Goal: Task Accomplishment & Management: Manage account settings

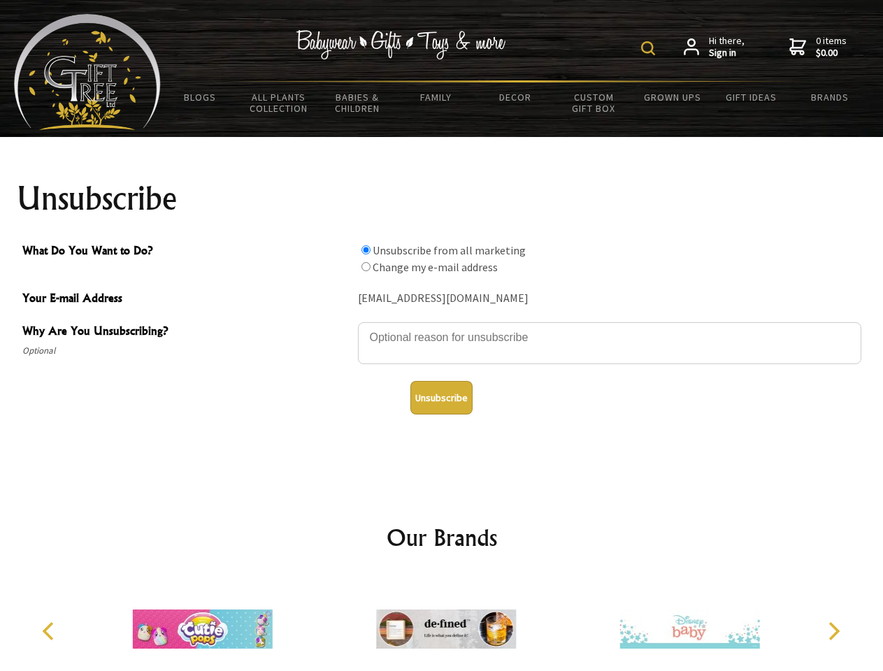
click at [650, 48] on img at bounding box center [648, 48] width 14 height 14
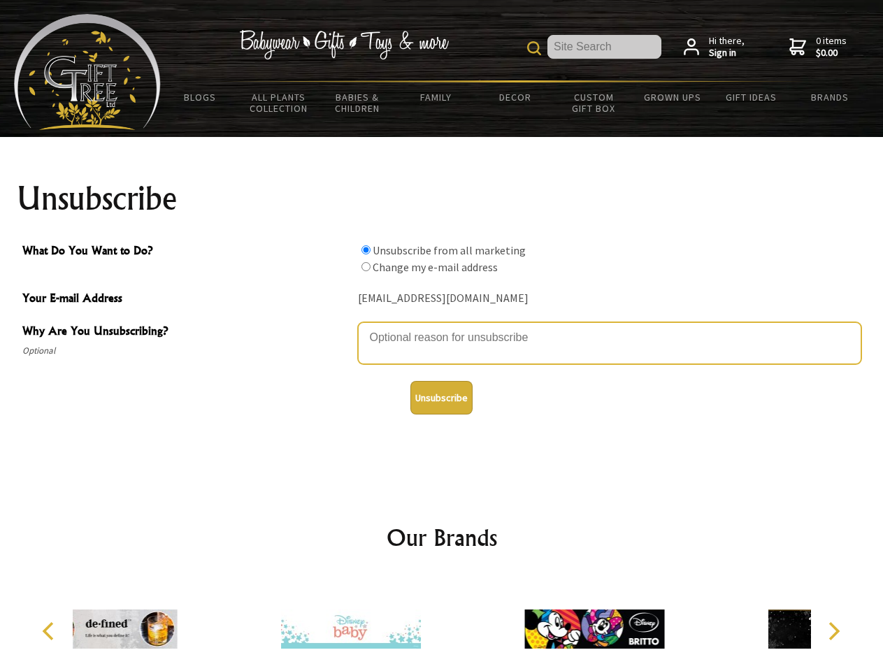
click at [442, 327] on textarea "Why Are You Unsubscribing?" at bounding box center [610, 343] width 504 height 42
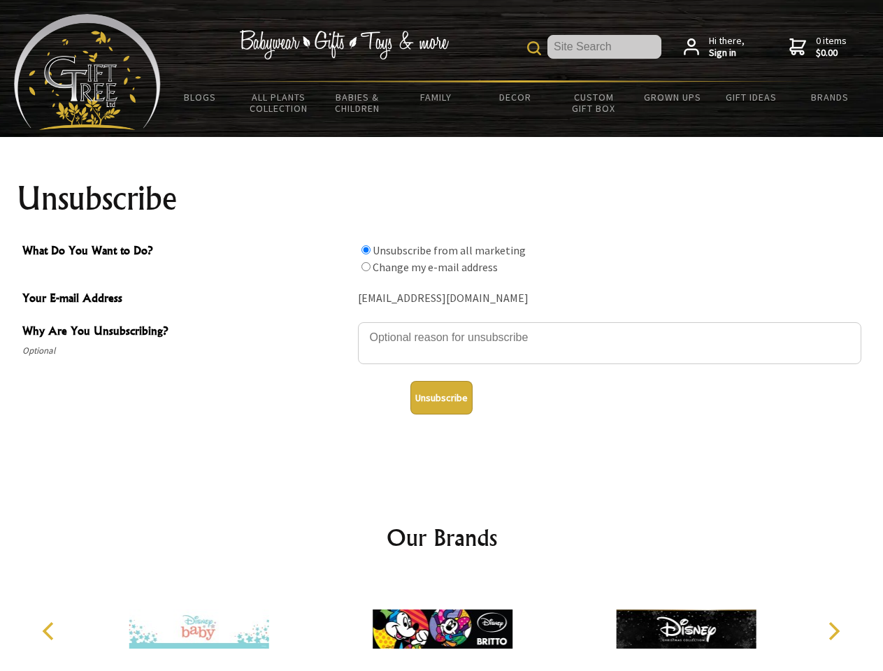
click at [366, 250] on input "What Do You Want to Do?" at bounding box center [366, 249] width 9 height 9
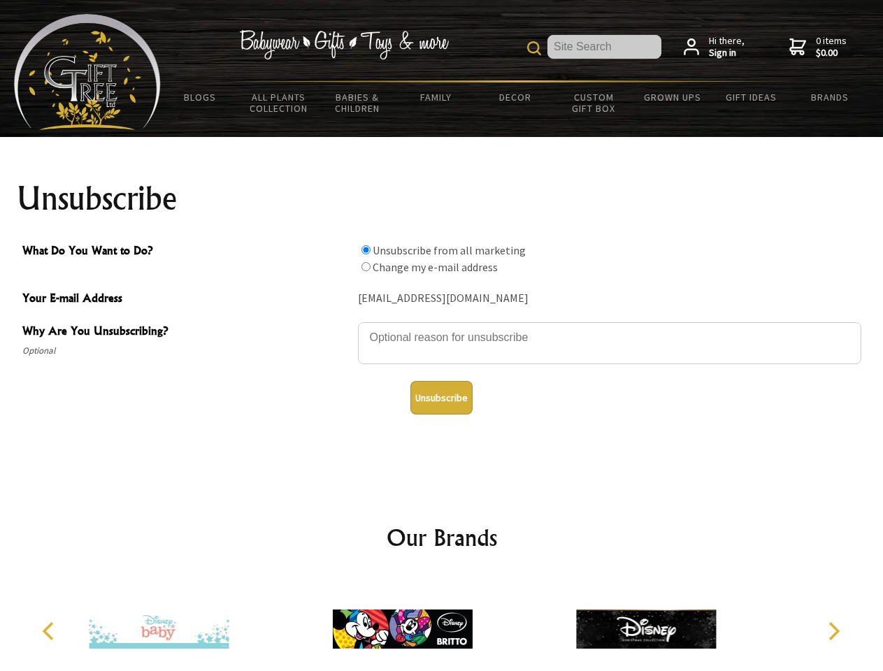
click at [366, 266] on input "What Do You Want to Do?" at bounding box center [366, 266] width 9 height 9
radio input "true"
click at [441, 398] on button "Unsubscribe" at bounding box center [442, 398] width 62 height 34
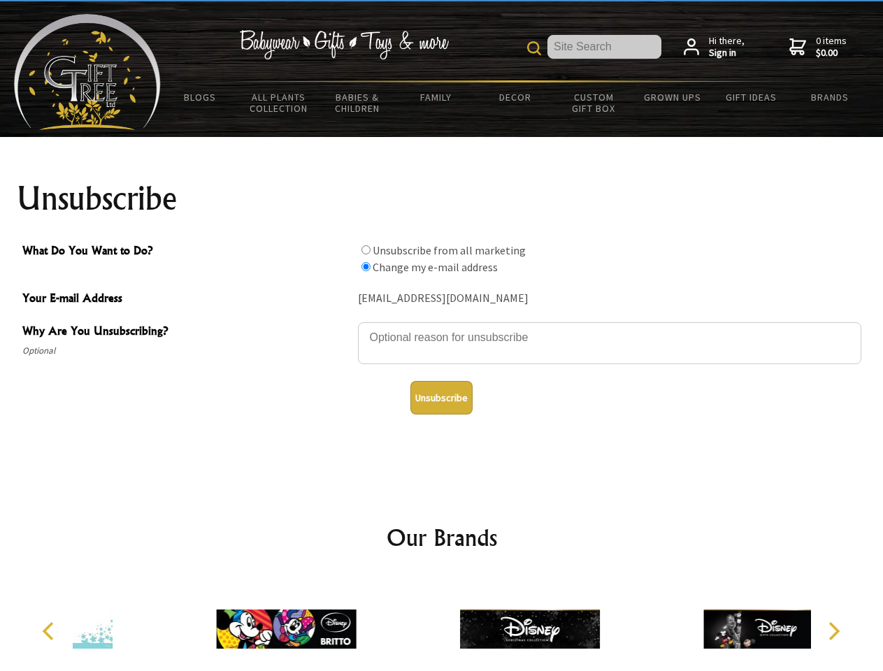
click at [442, 624] on div at bounding box center [529, 631] width 243 height 109
click at [50, 632] on icon "Previous" at bounding box center [50, 631] width 18 height 18
click at [834, 632] on icon "Next" at bounding box center [833, 631] width 18 height 18
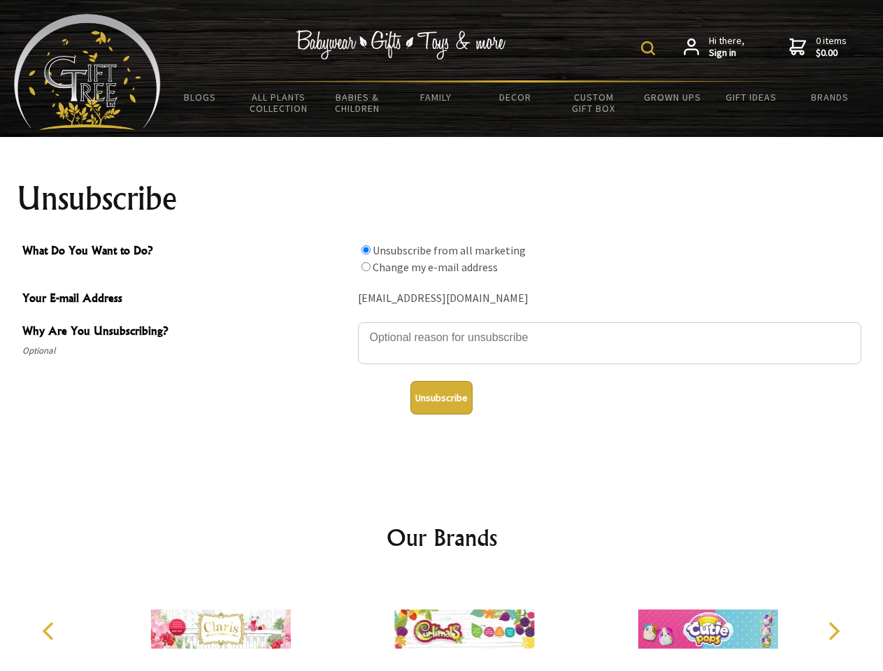
click at [650, 48] on img at bounding box center [648, 48] width 14 height 14
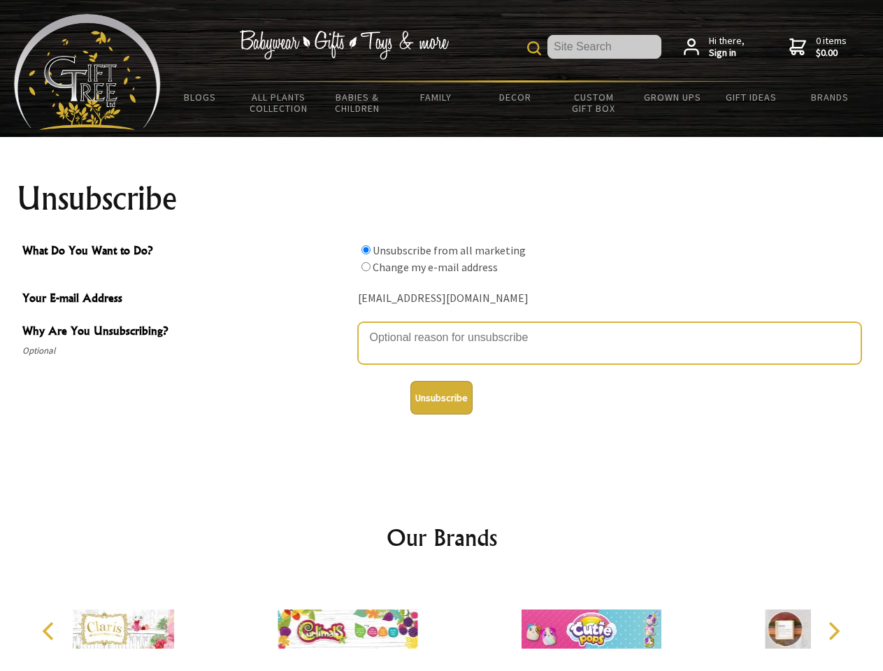
click at [442, 327] on textarea "Why Are You Unsubscribing?" at bounding box center [610, 343] width 504 height 42
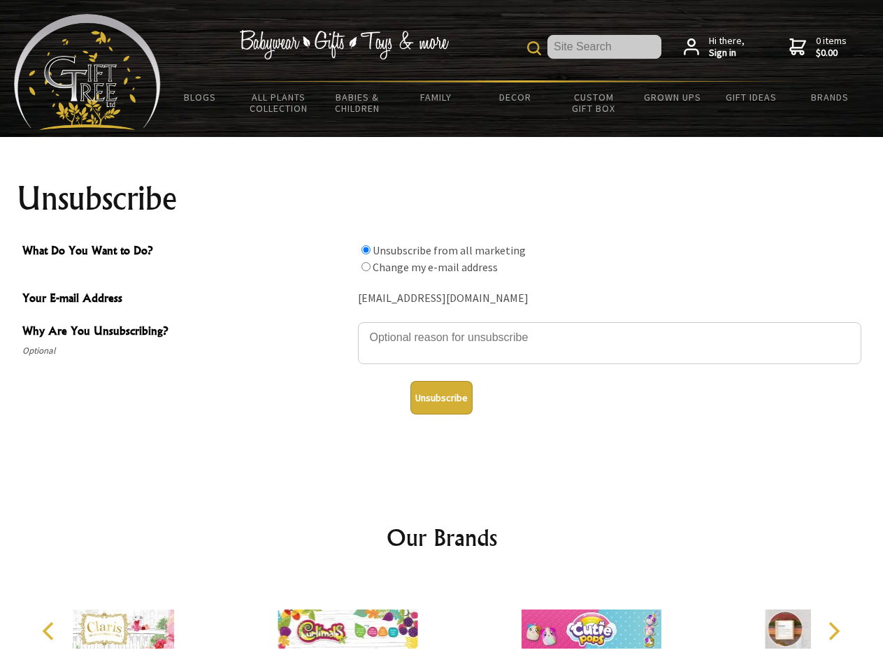
click at [366, 250] on input "What Do You Want to Do?" at bounding box center [366, 249] width 9 height 9
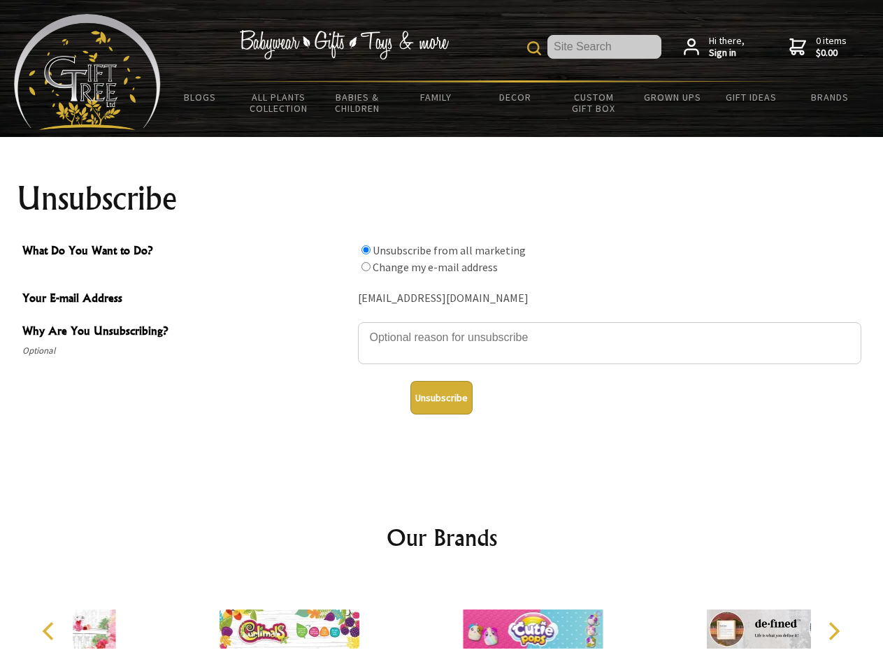
click at [366, 266] on input "What Do You Want to Do?" at bounding box center [366, 266] width 9 height 9
radio input "true"
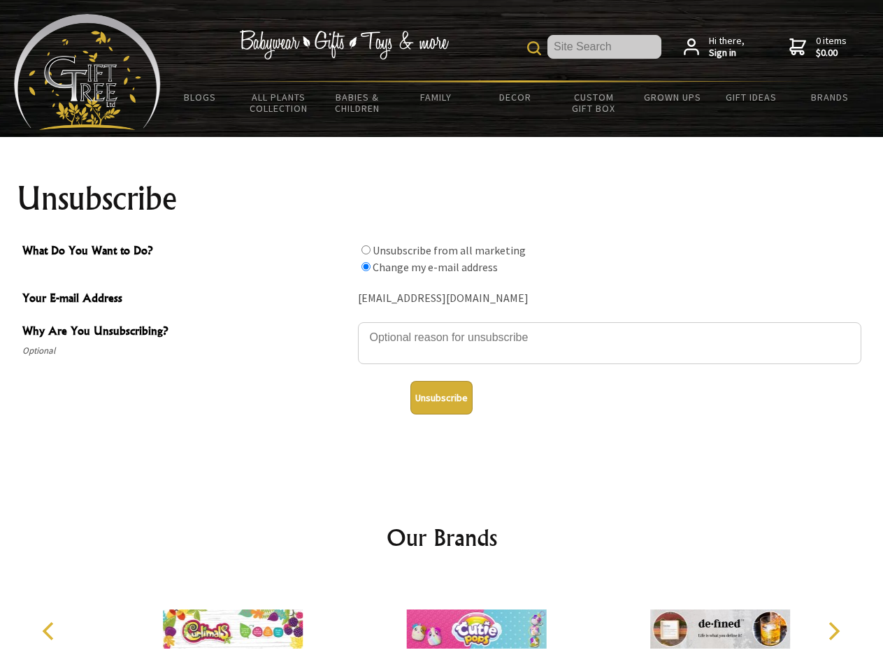
click at [441, 398] on button "Unsubscribe" at bounding box center [442, 398] width 62 height 34
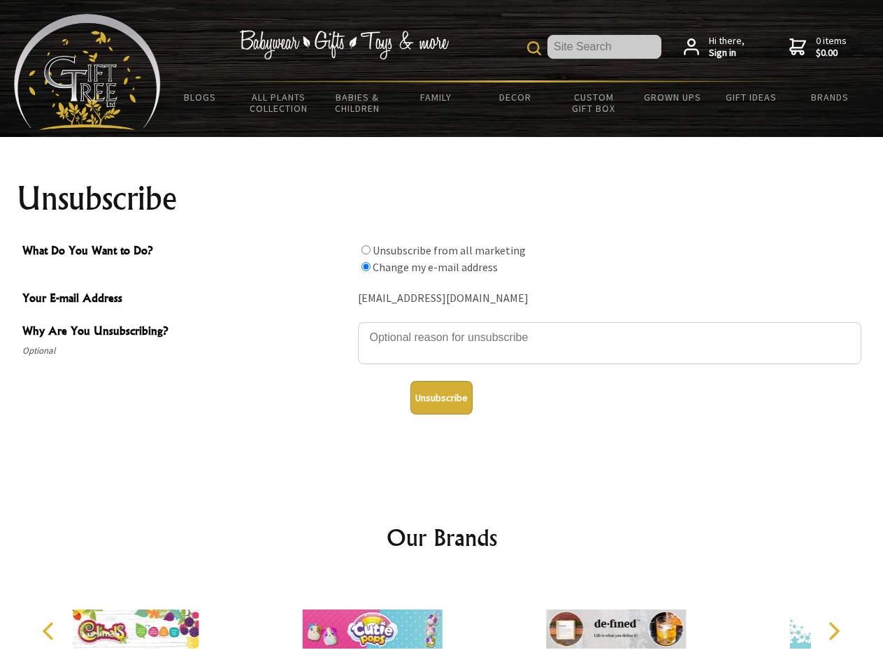
click at [50, 632] on icon "Previous" at bounding box center [50, 631] width 18 height 18
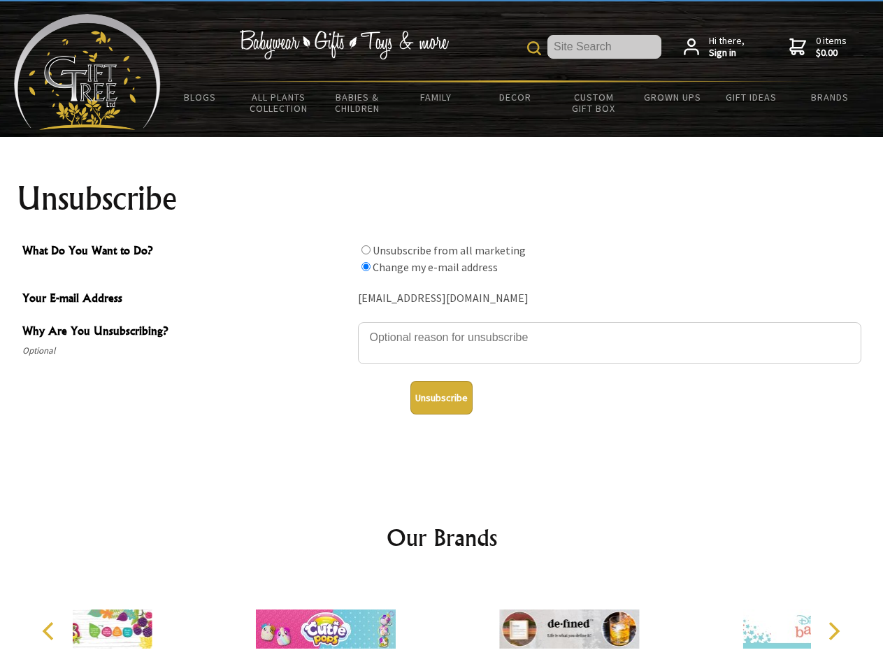
click at [834, 632] on icon "Next" at bounding box center [833, 631] width 18 height 18
